Goal: Task Accomplishment & Management: Use online tool/utility

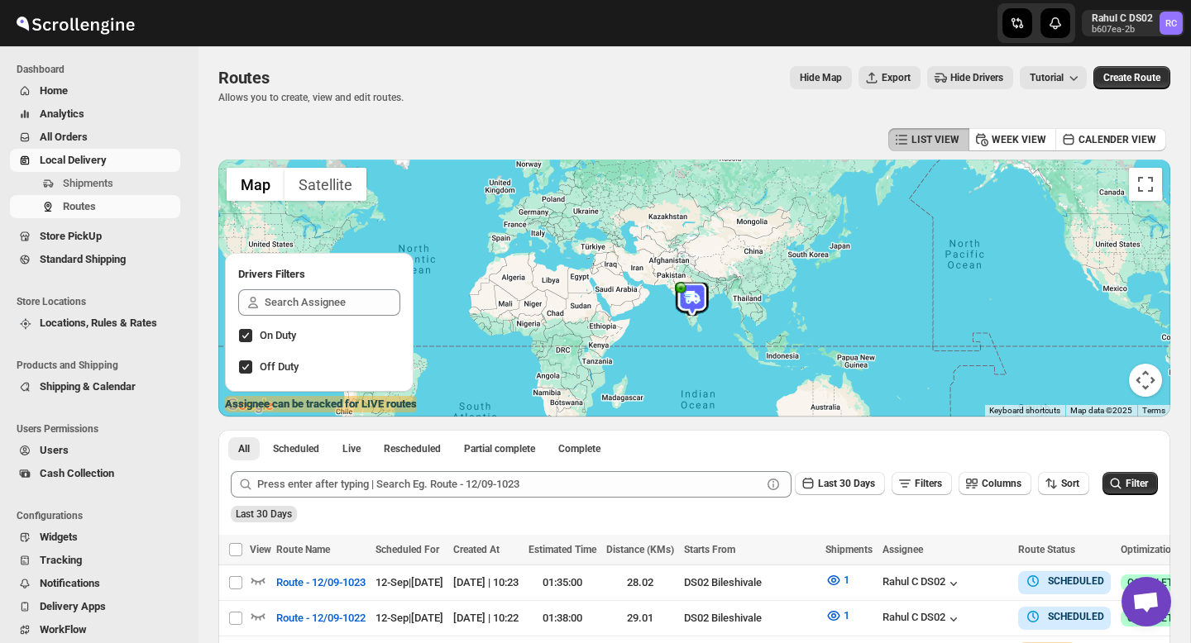
scroll to position [175, 0]
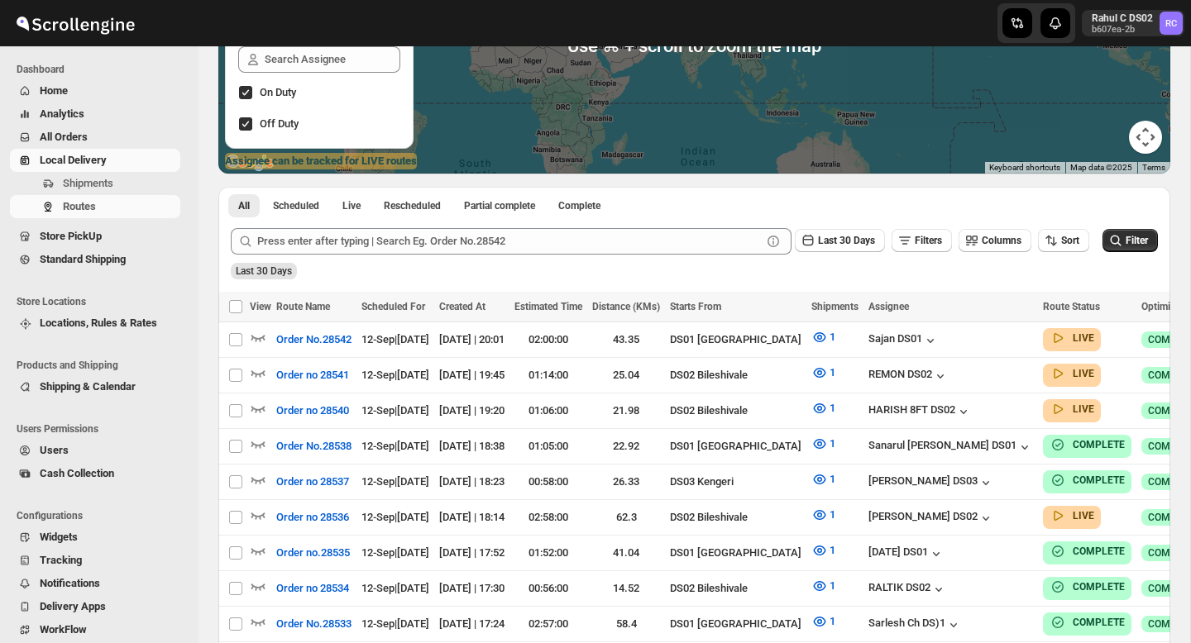
scroll to position [246, 0]
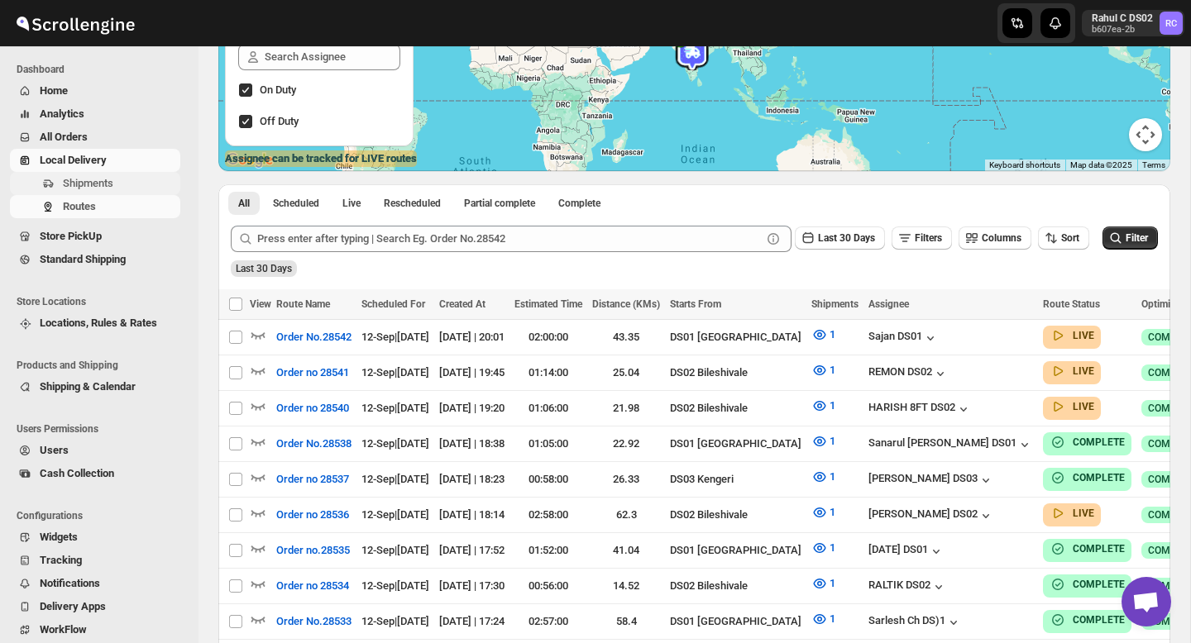
click at [82, 182] on span "Shipments" at bounding box center [88, 183] width 50 height 12
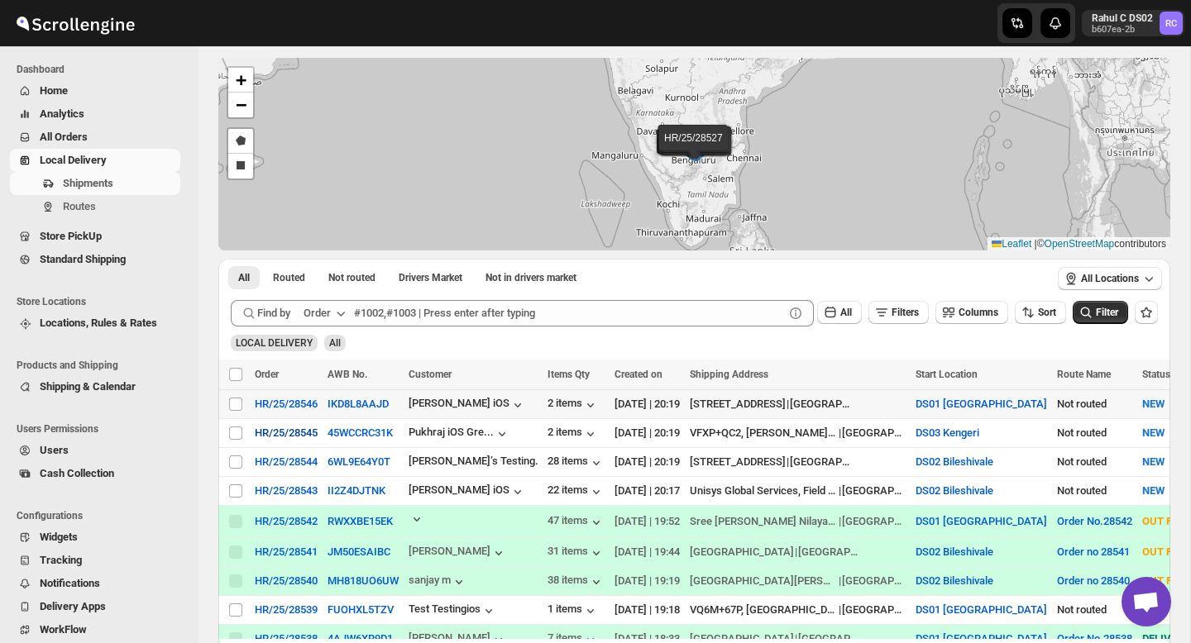
scroll to position [58, 0]
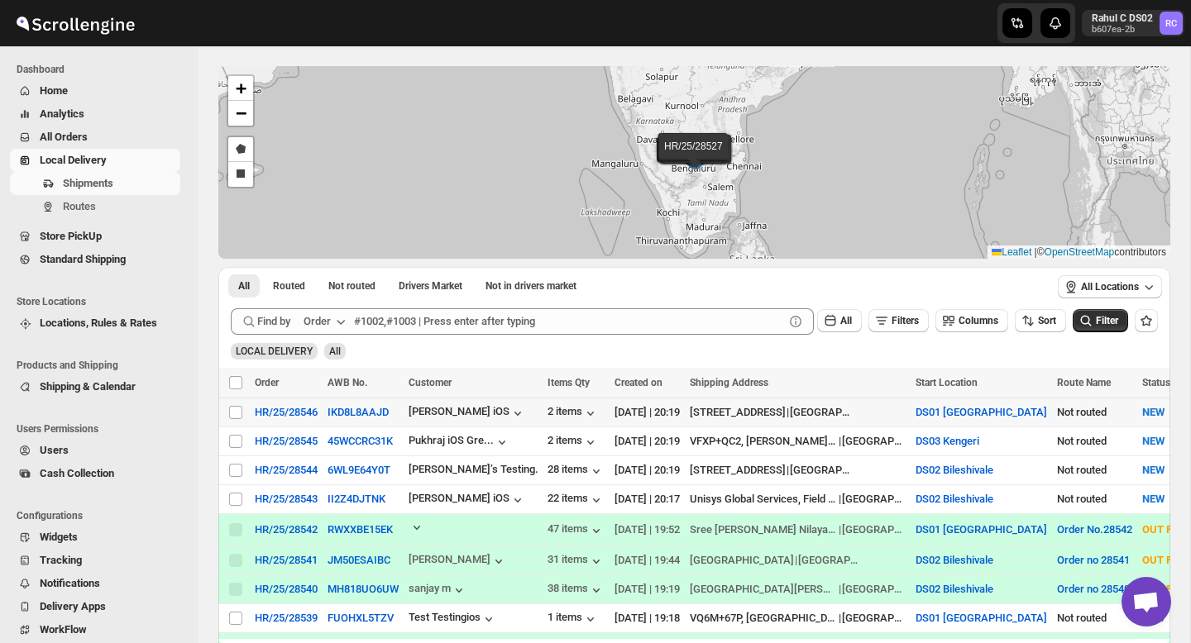
click at [244, 411] on div "Select shipment" at bounding box center [236, 412] width 17 height 15
checkbox input "true"
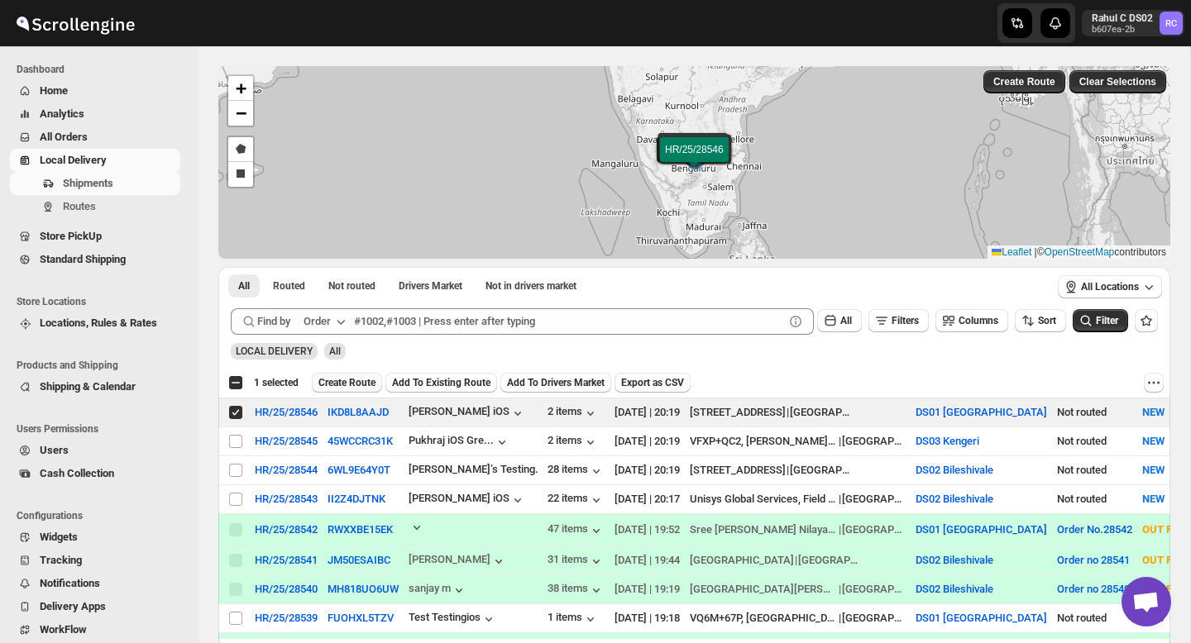
click at [369, 382] on span "Create Route" at bounding box center [346, 382] width 57 height 13
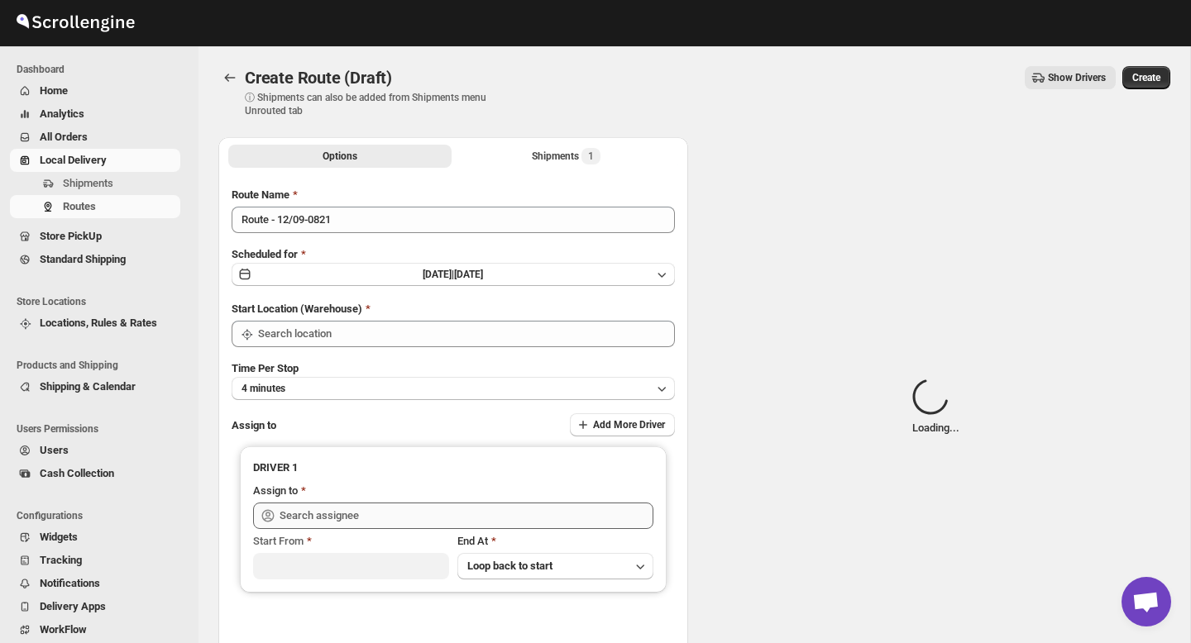
type input "DS01 [GEOGRAPHIC_DATA]"
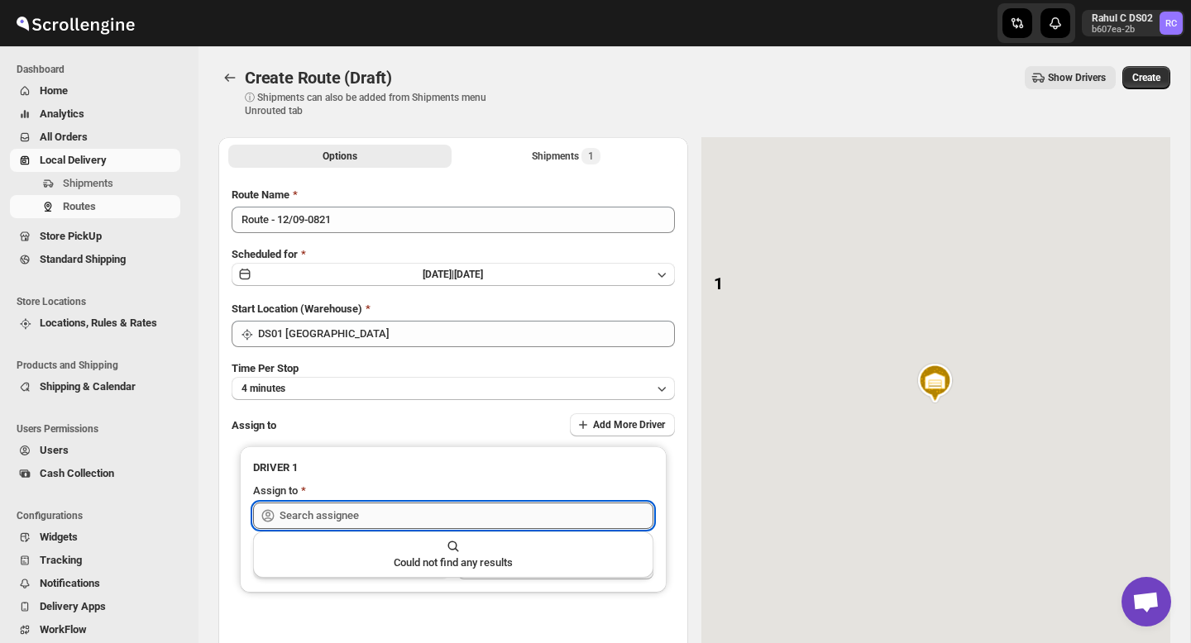
click at [378, 518] on input "text" at bounding box center [467, 516] width 374 height 26
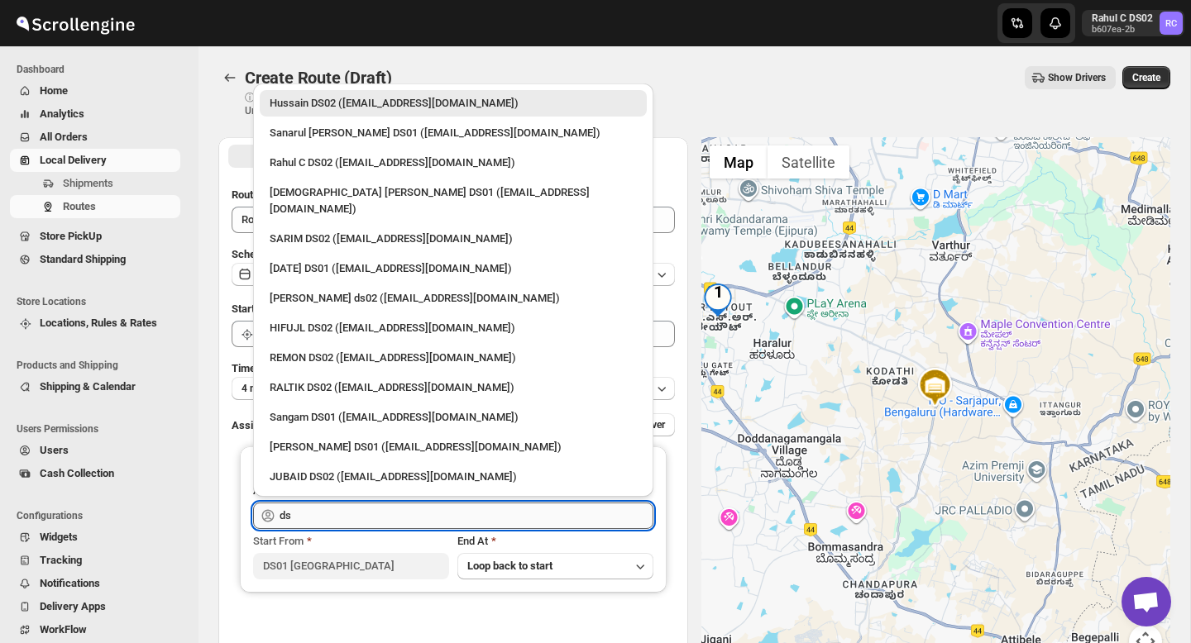
type input "d"
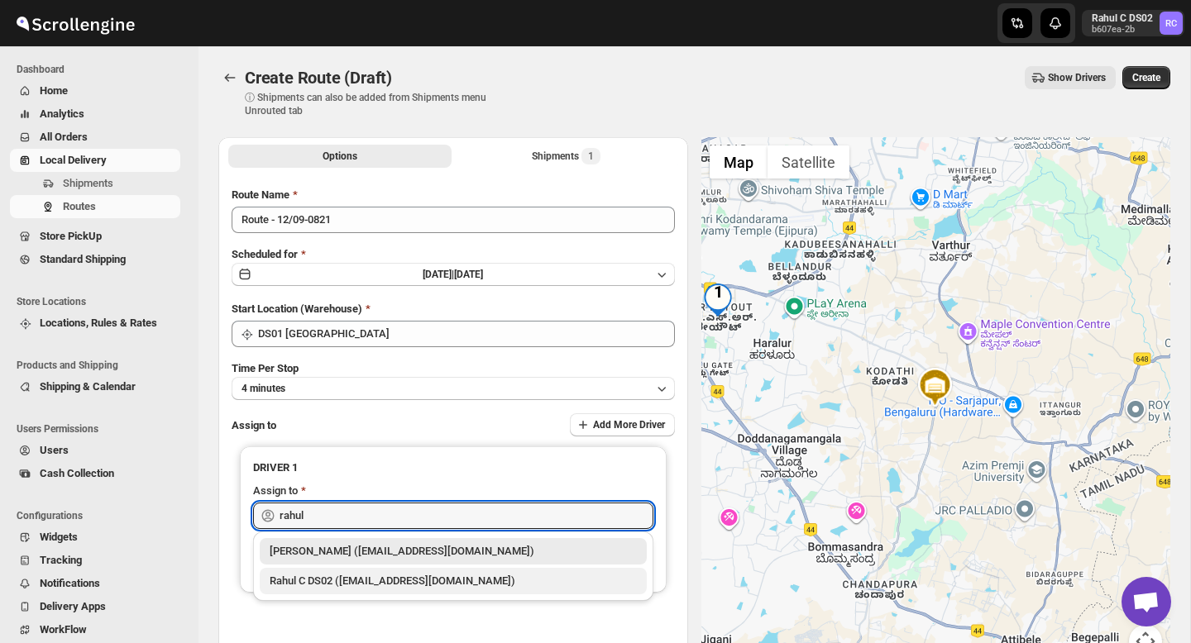
click at [361, 586] on div "Rahul C DS02 (rahul.chopra@home-run.co)" at bounding box center [453, 581] width 367 height 17
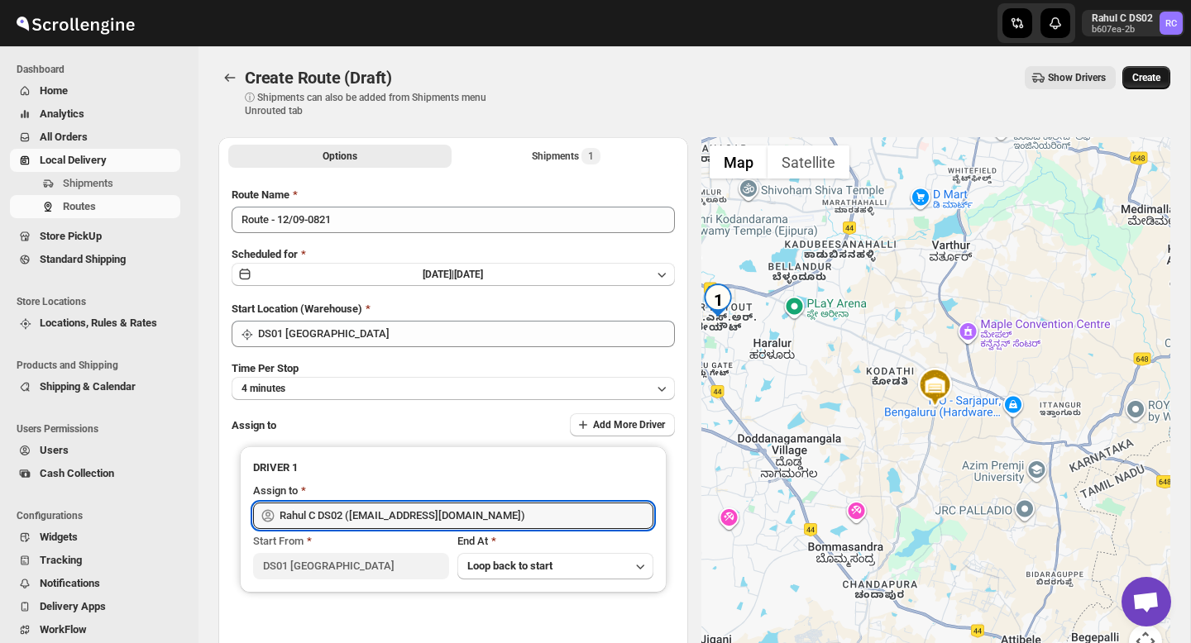
type input "Rahul C DS02 (rahul.chopra@home-run.co)"
click at [1149, 84] on span "Create" at bounding box center [1146, 77] width 28 height 13
